Goal: Download file/media

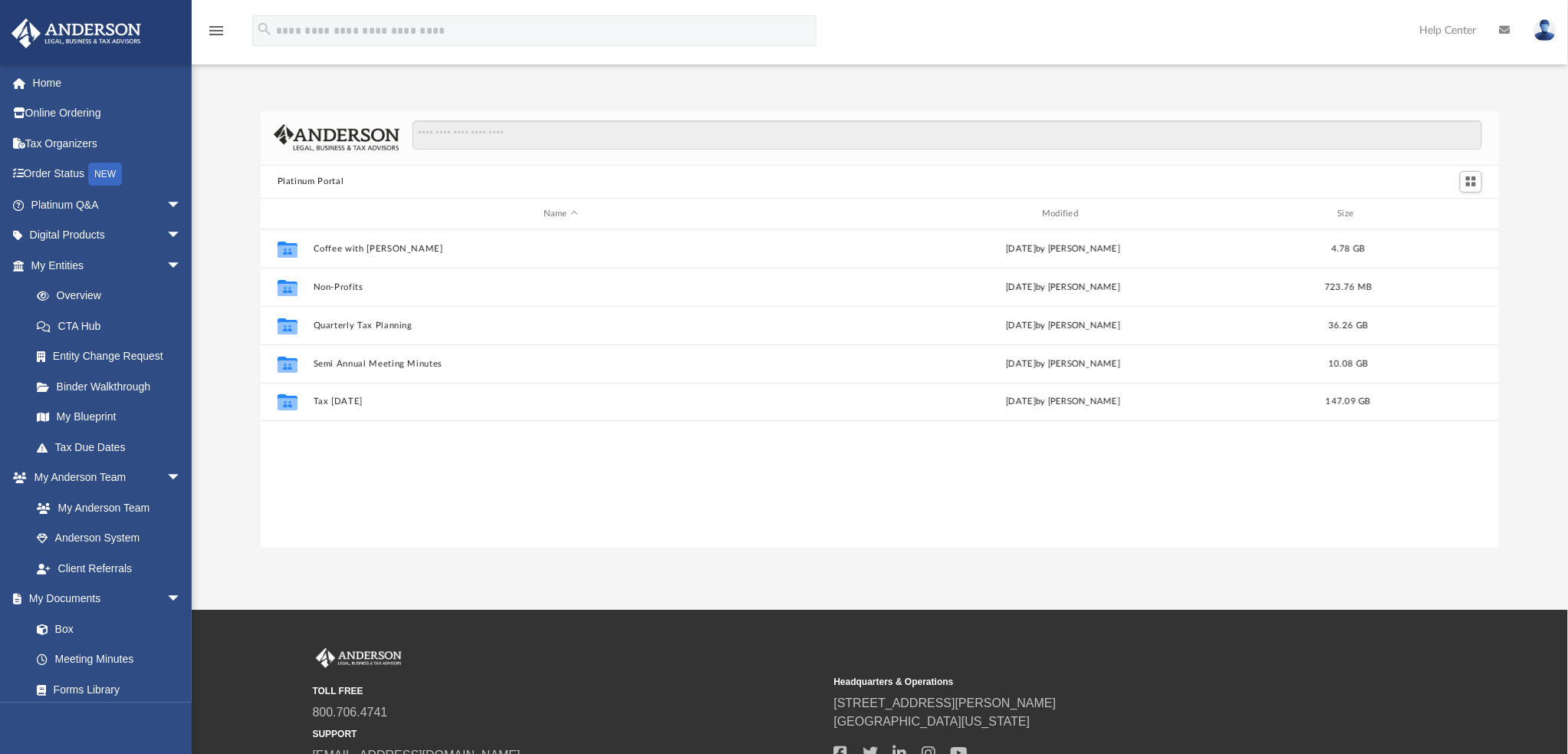
scroll to position [335, 1227]
click at [65, 626] on link "Box" at bounding box center [113, 629] width 183 height 31
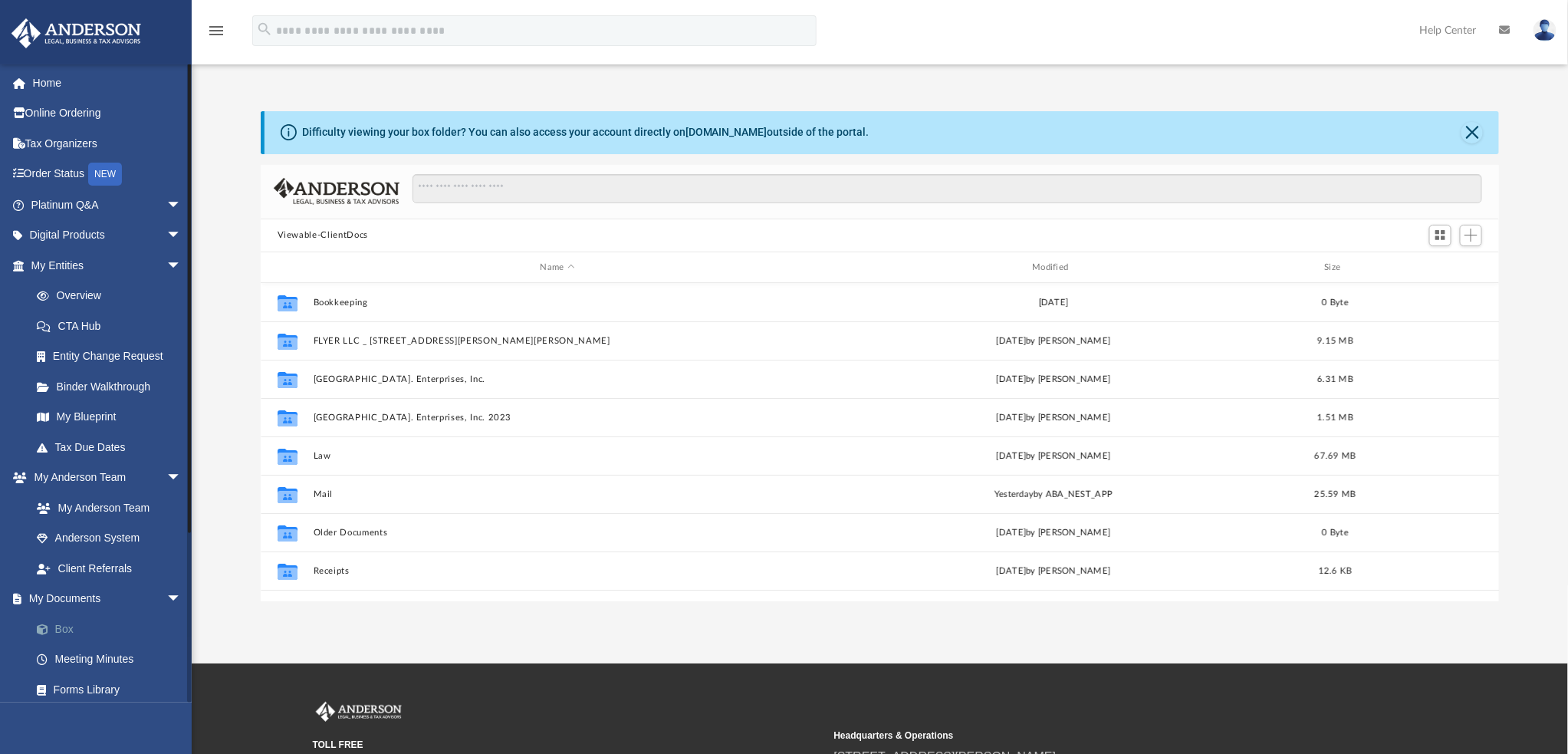
scroll to position [335, 1227]
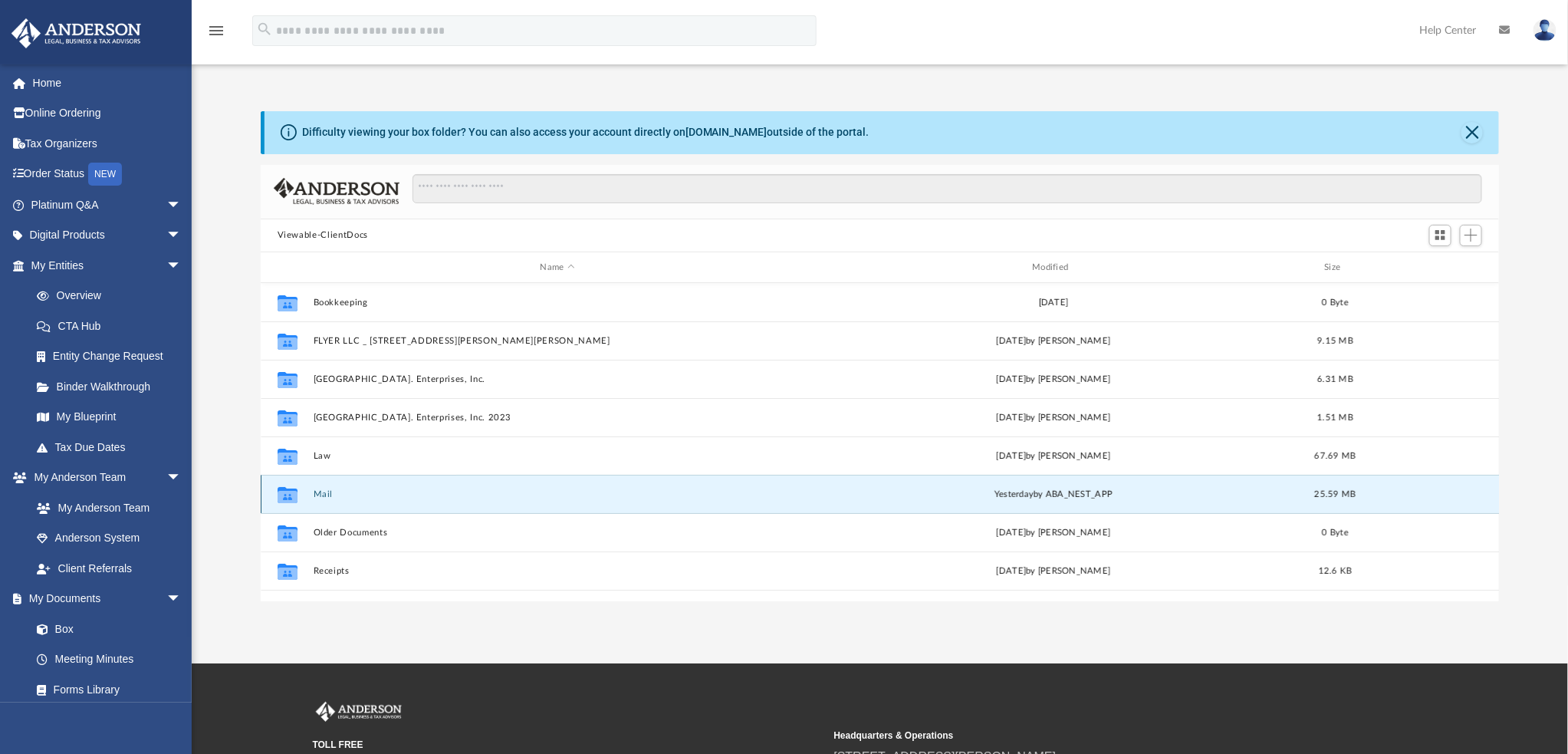
click at [319, 495] on button "Mail" at bounding box center [557, 494] width 489 height 10
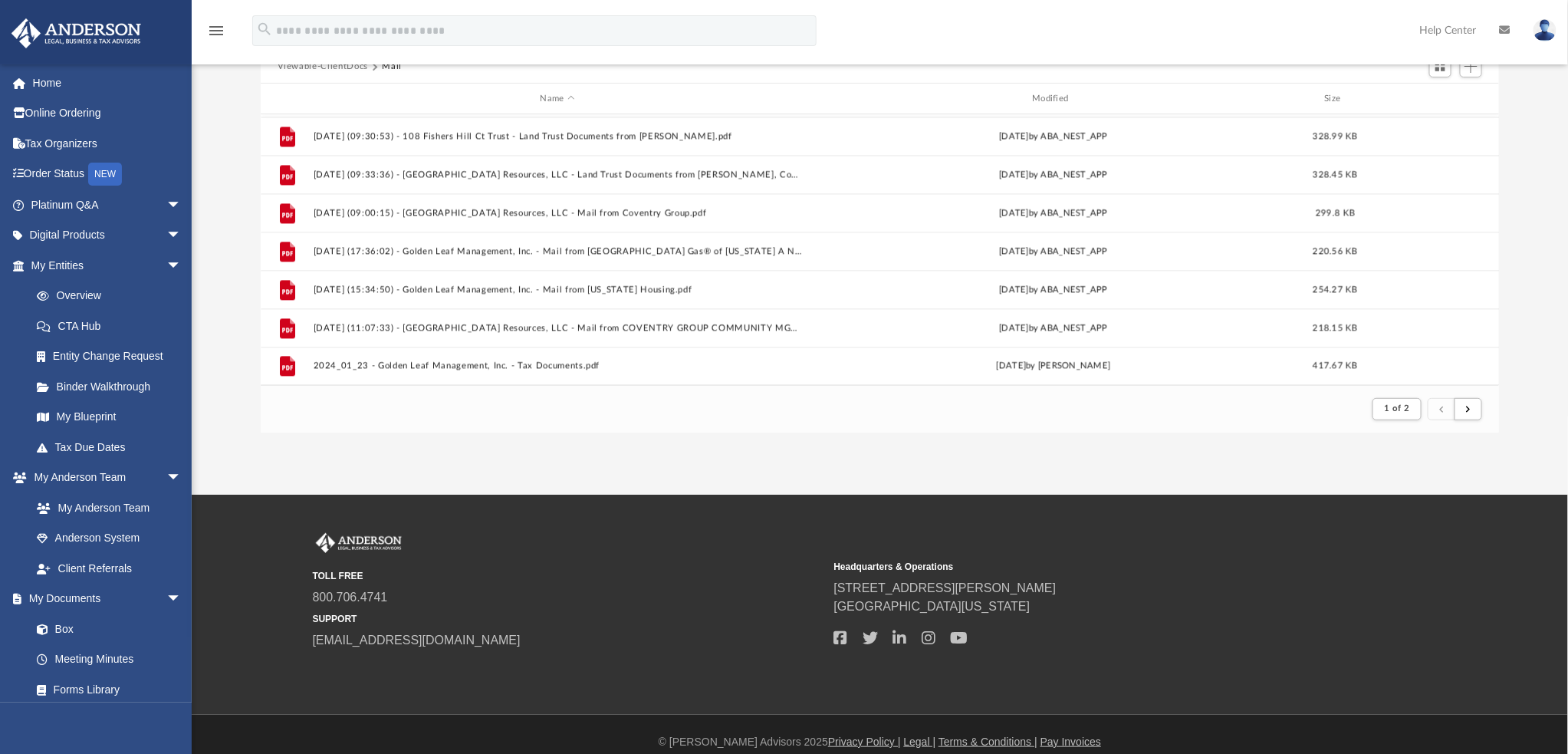
scroll to position [184, 0]
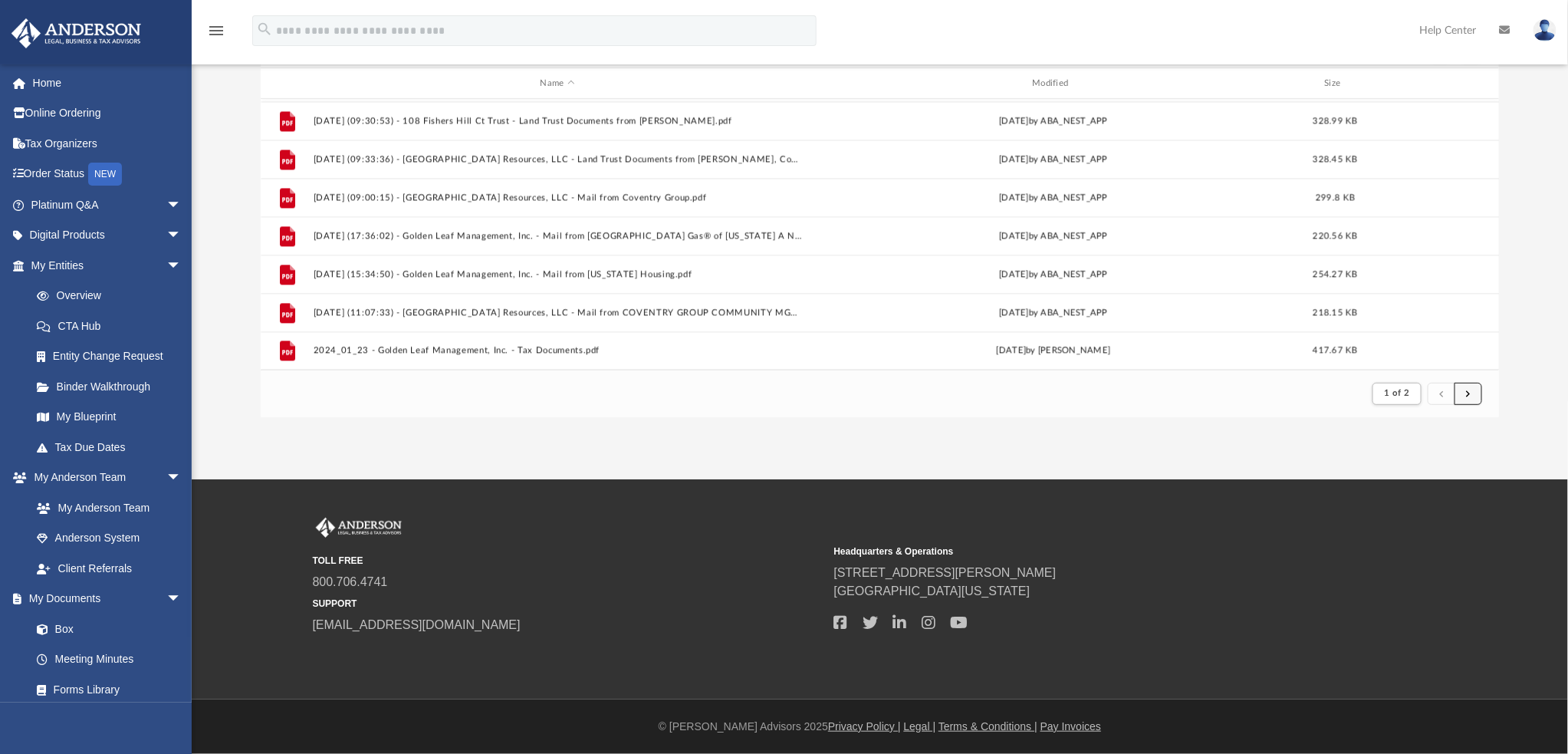
click at [1467, 391] on span "submit" at bounding box center [1469, 392] width 5 height 9
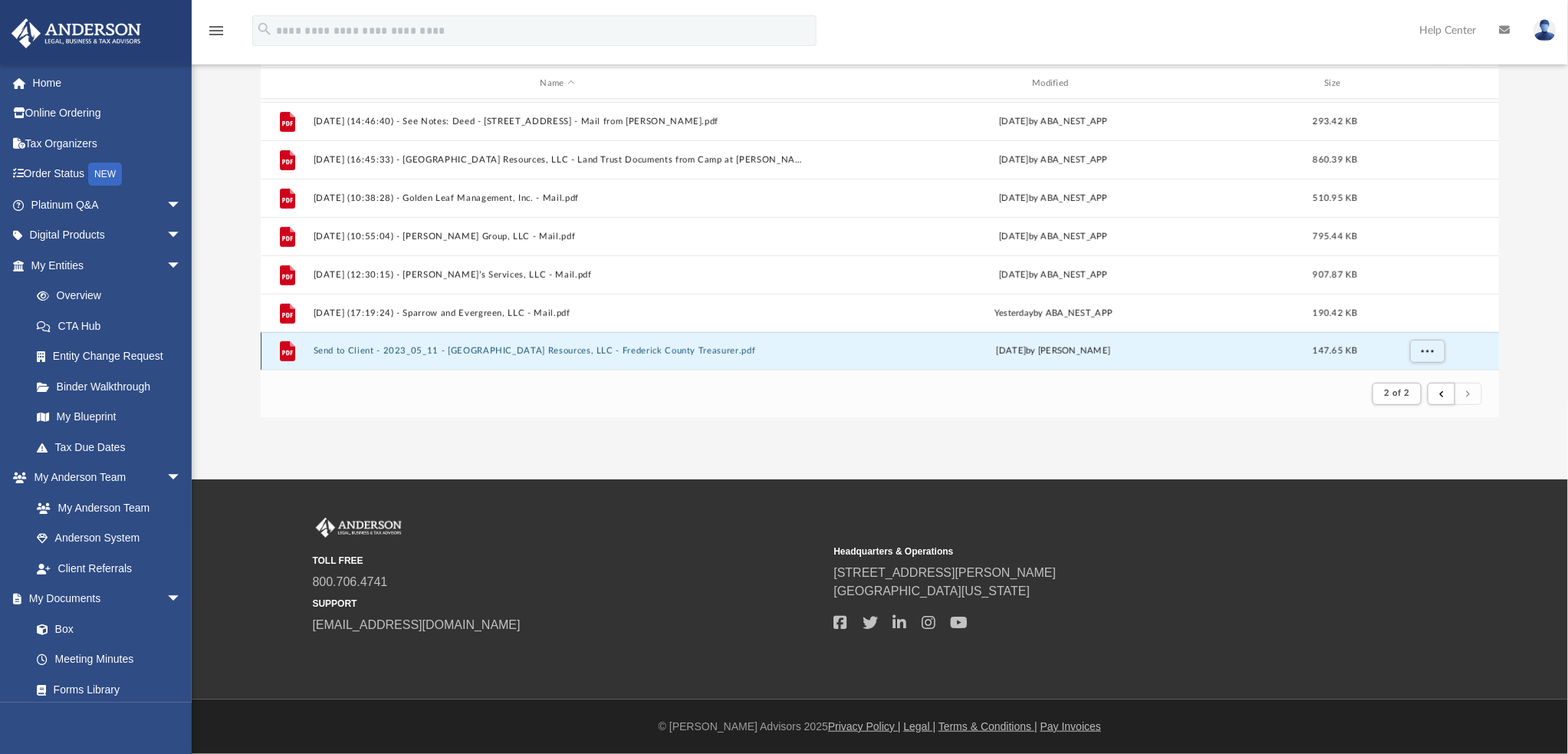
click at [479, 347] on button "Send to Client - 2023_05_11 - [GEOGRAPHIC_DATA] Resources, LLC - Frederick Coun…" at bounding box center [557, 351] width 489 height 10
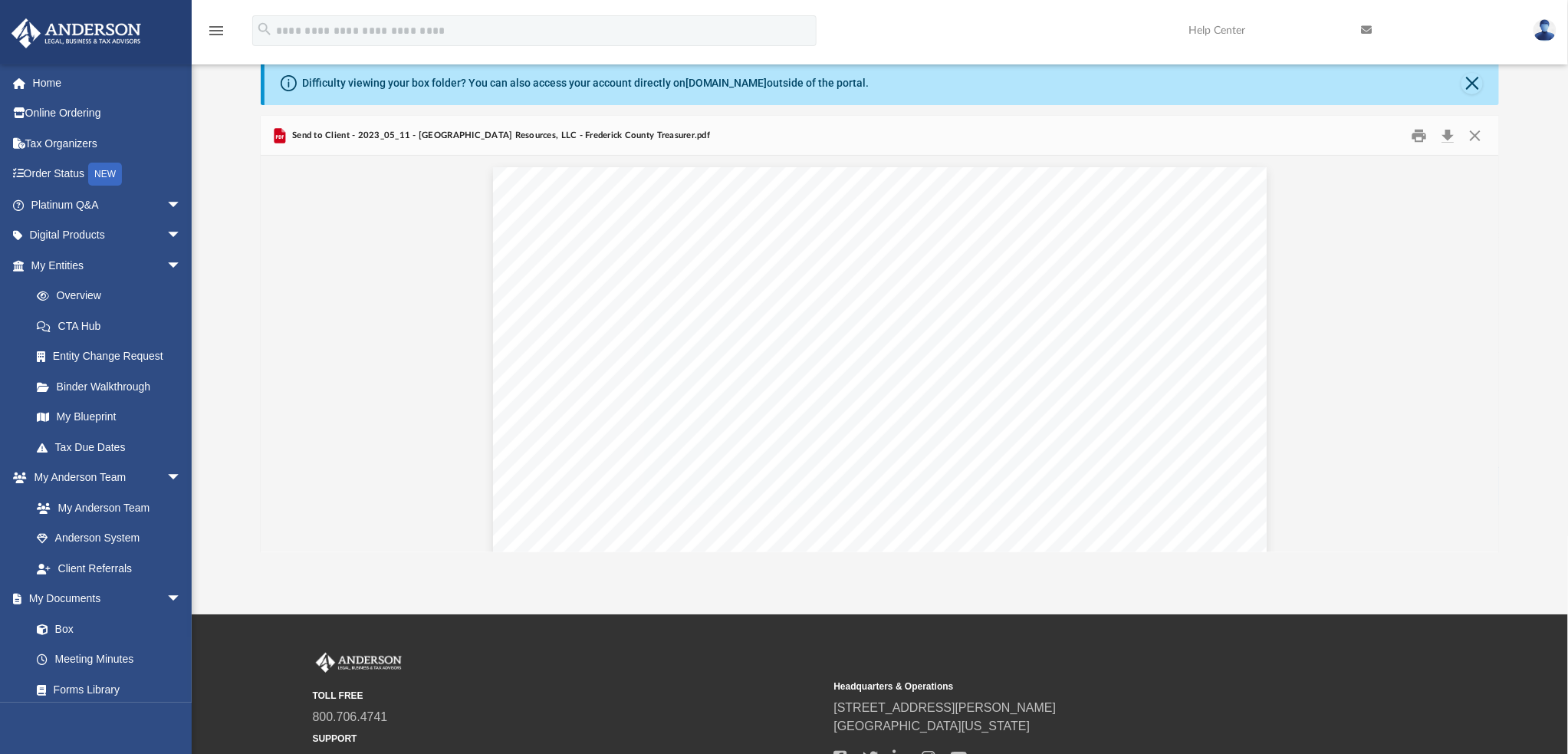
scroll to position [0, 0]
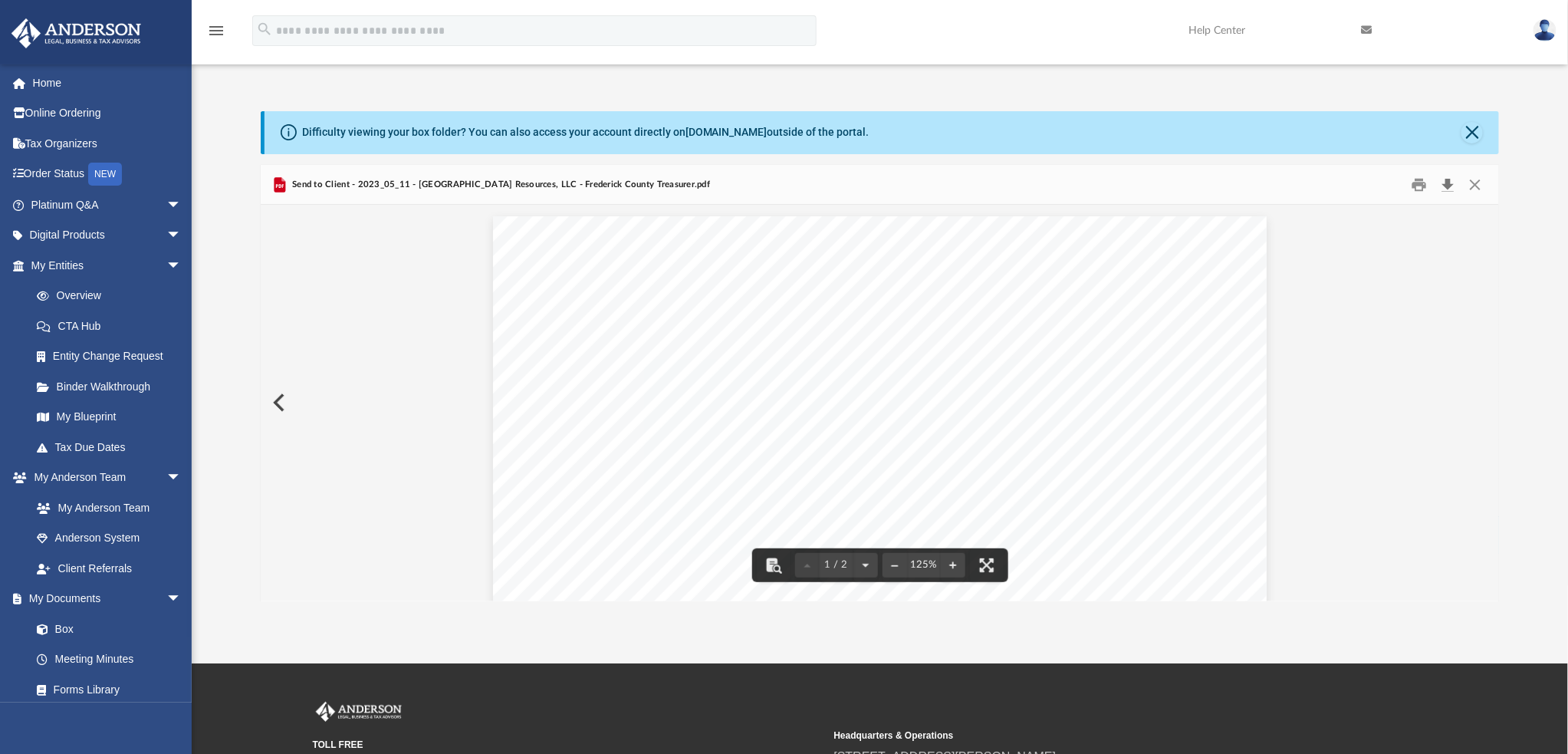
click at [1450, 181] on button "Download" at bounding box center [1448, 185] width 28 height 24
click at [281, 400] on button "Preview" at bounding box center [277, 403] width 34 height 43
click at [1447, 187] on button "Download" at bounding box center [1448, 185] width 28 height 24
click at [277, 405] on button "Preview" at bounding box center [277, 403] width 34 height 43
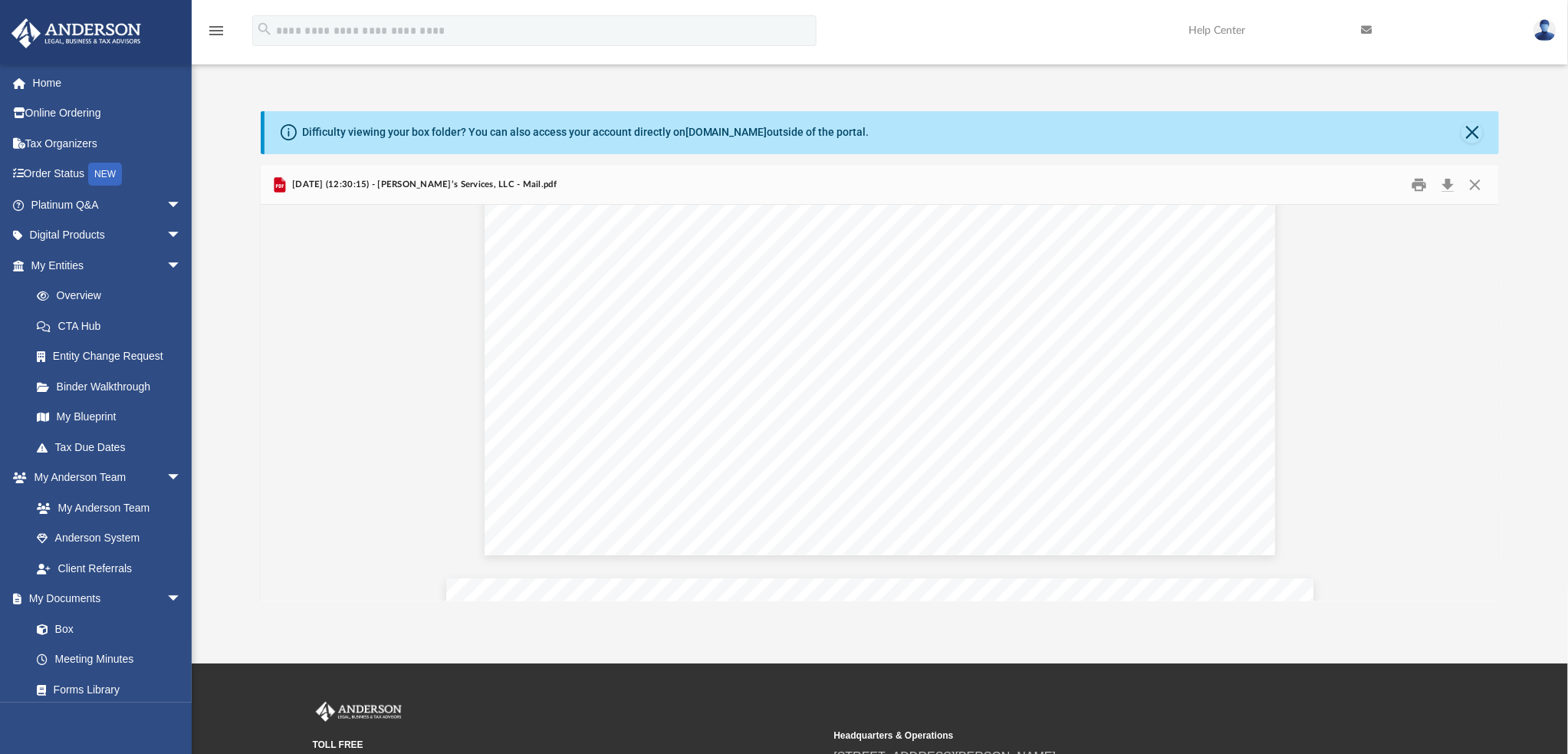
scroll to position [4801, 0]
